Goal: Find specific page/section: Find specific page/section

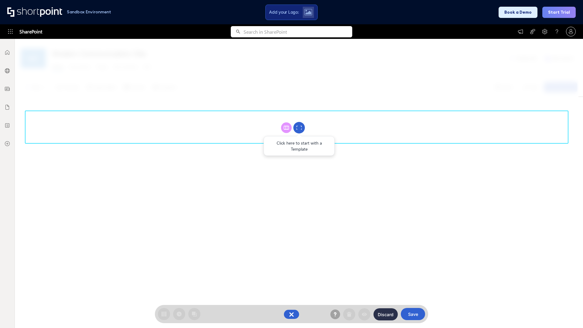
click at [299, 128] on circle at bounding box center [299, 128] width 12 height 12
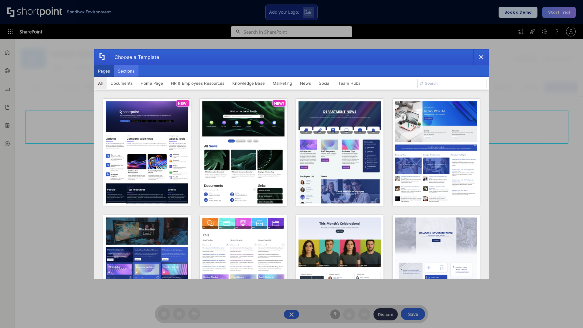
click at [126, 71] on button "Sections" at bounding box center [126, 71] width 25 height 12
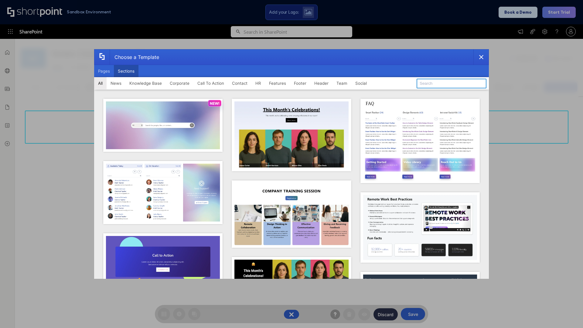
type input "Employee Spotlight 1"
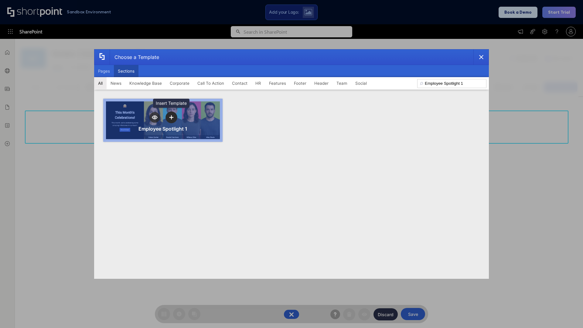
click at [171, 117] on icon "template selector" at bounding box center [171, 117] width 4 height 4
